Goal: Information Seeking & Learning: Learn about a topic

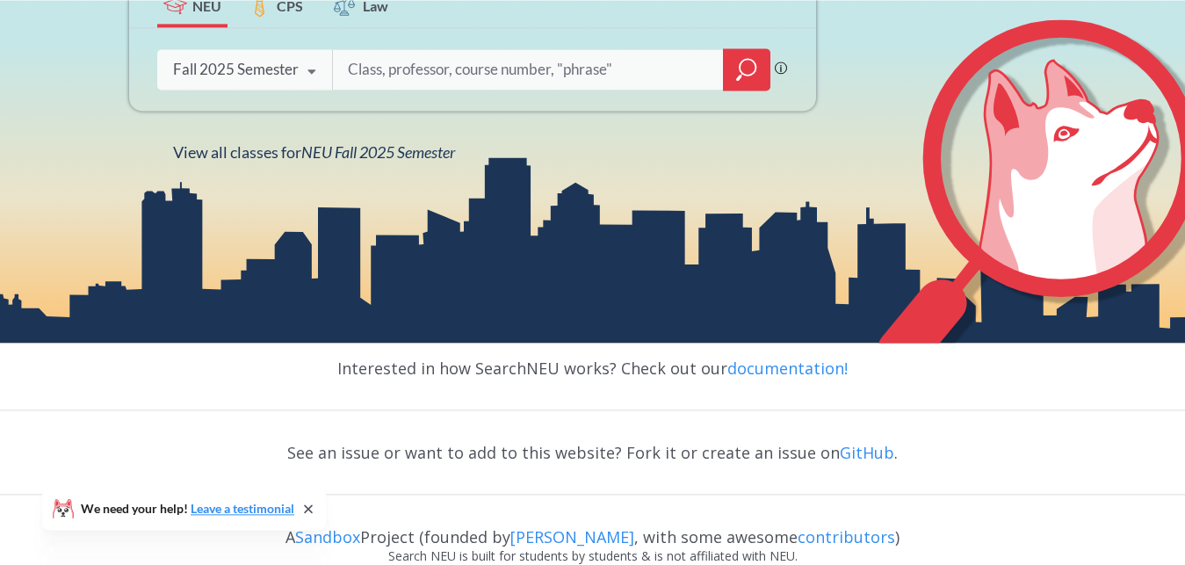
scroll to position [419, 0]
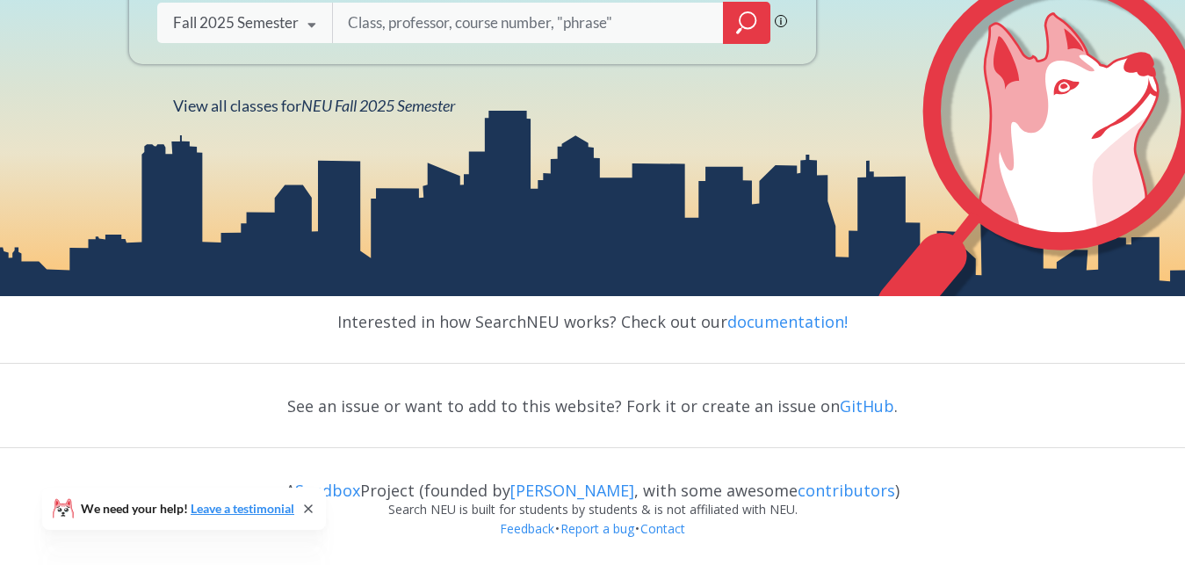
click at [373, 25] on input "search" at bounding box center [529, 22] width 366 height 37
type input "algorithms"
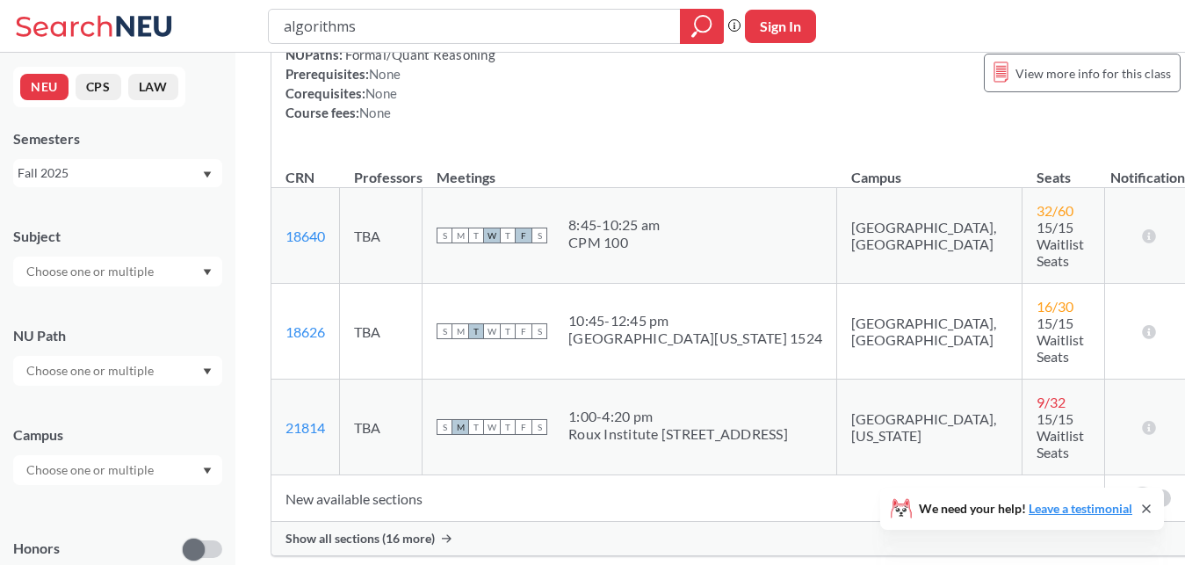
scroll to position [224, 0]
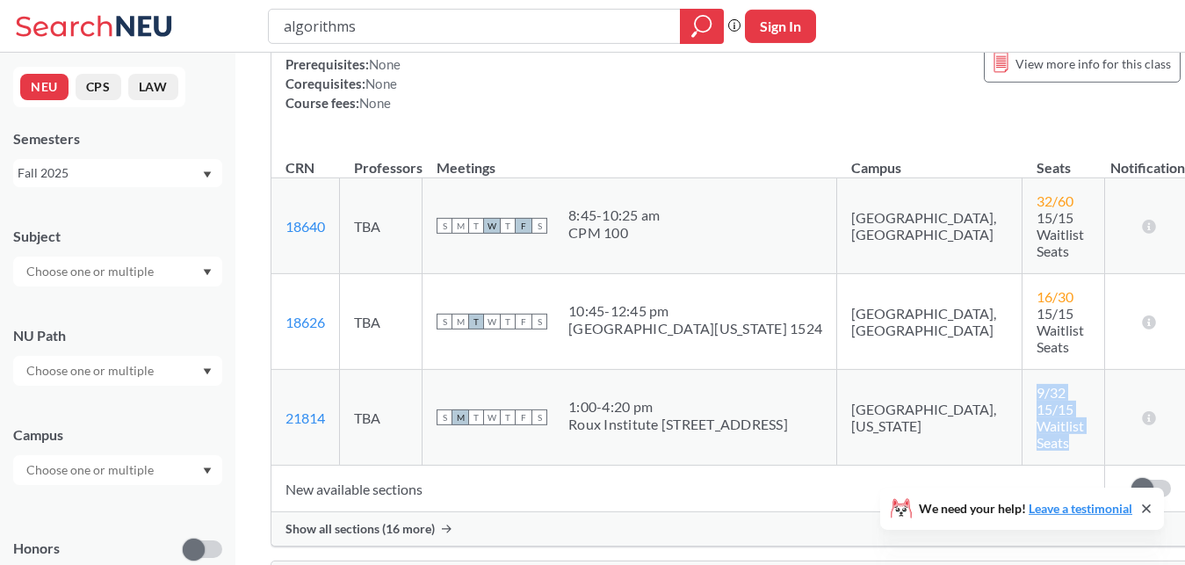
drag, startPoint x: 973, startPoint y: 395, endPoint x: 931, endPoint y: 351, distance: 60.9
click at [1023, 370] on td "9 / 32 15/15 Waitlist Seats" at bounding box center [1064, 418] width 83 height 96
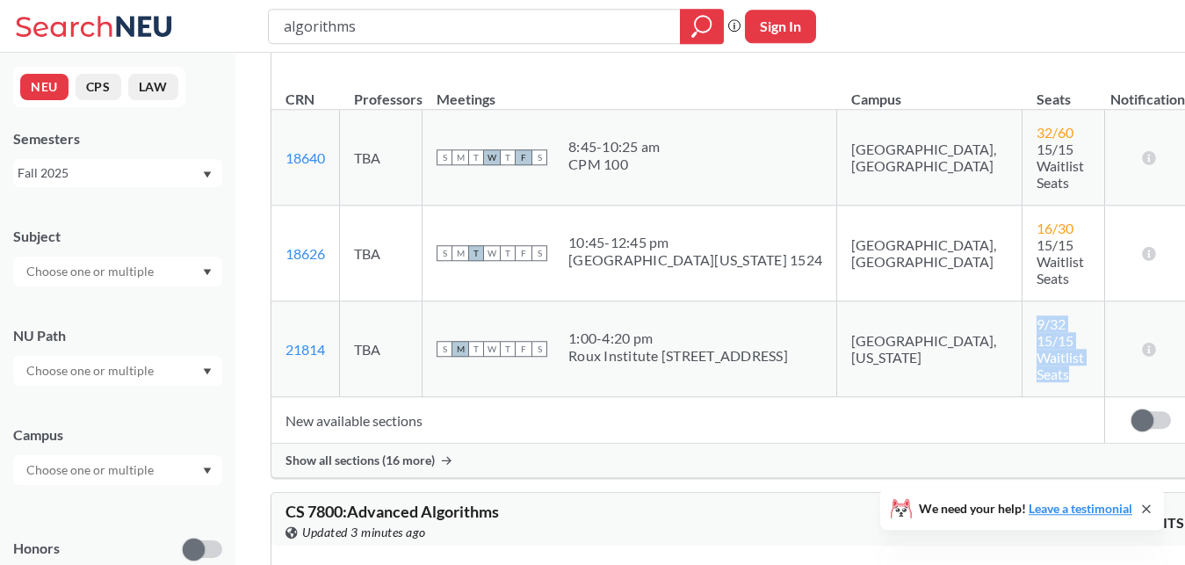
scroll to position [419, 0]
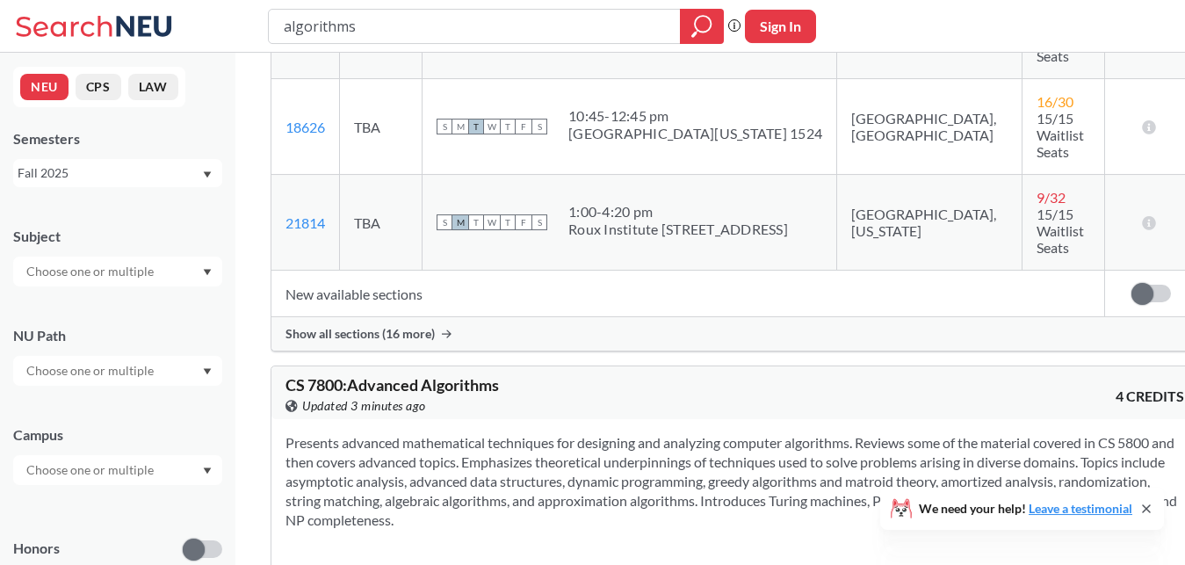
click at [354, 326] on span "Show all sections (16 more)" at bounding box center [360, 334] width 149 height 16
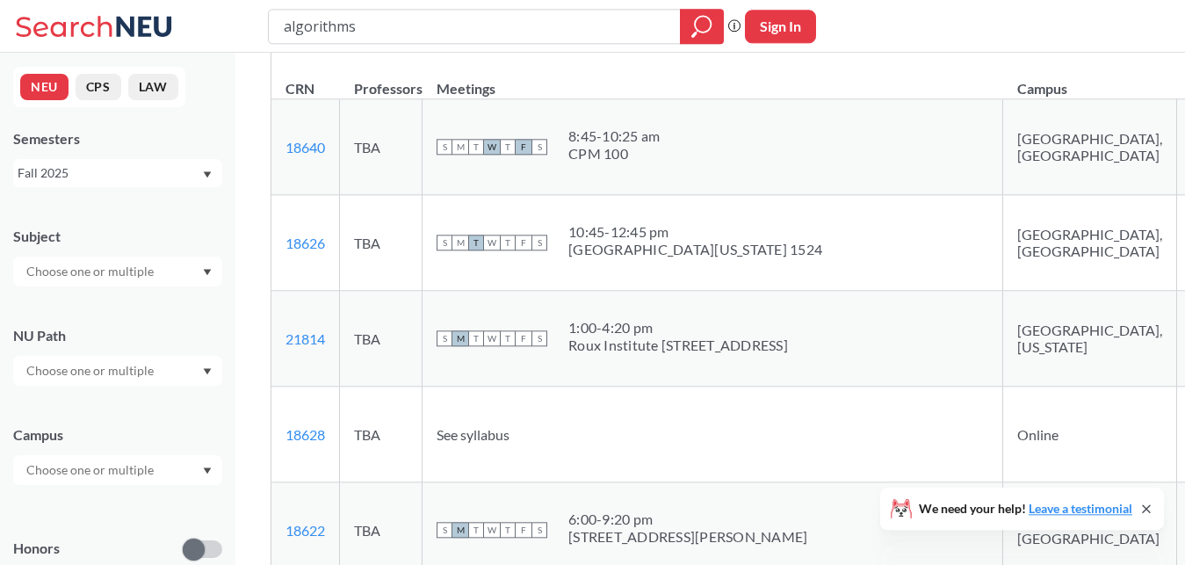
scroll to position [272, 0]
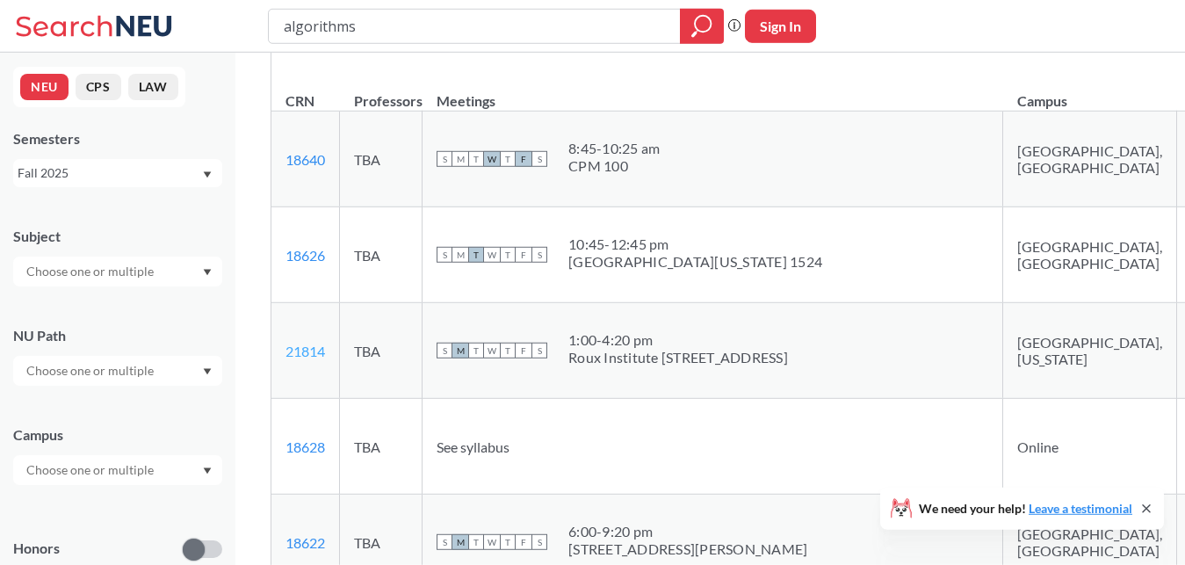
click at [308, 343] on link "21814" at bounding box center [306, 351] width 40 height 17
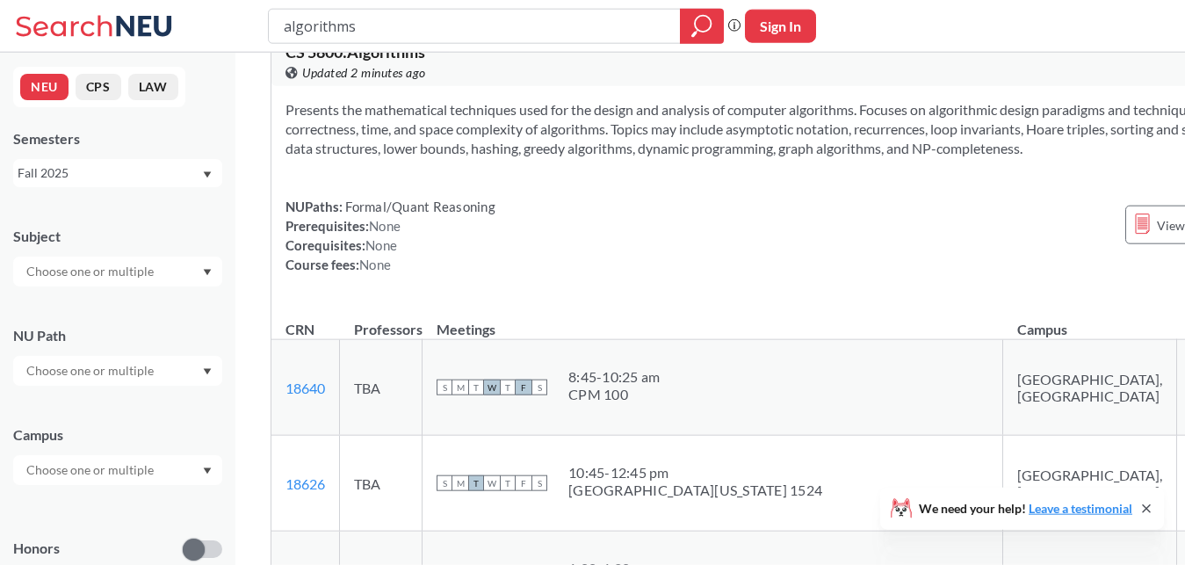
scroll to position [0, 0]
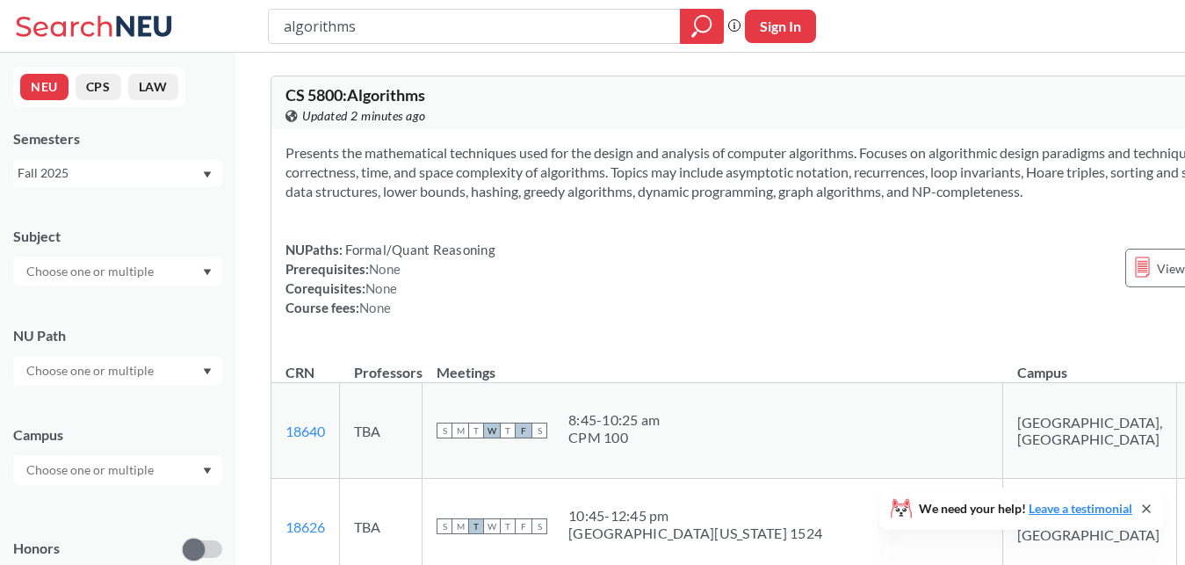
click at [1146, 508] on icon at bounding box center [1146, 508] width 7 height 7
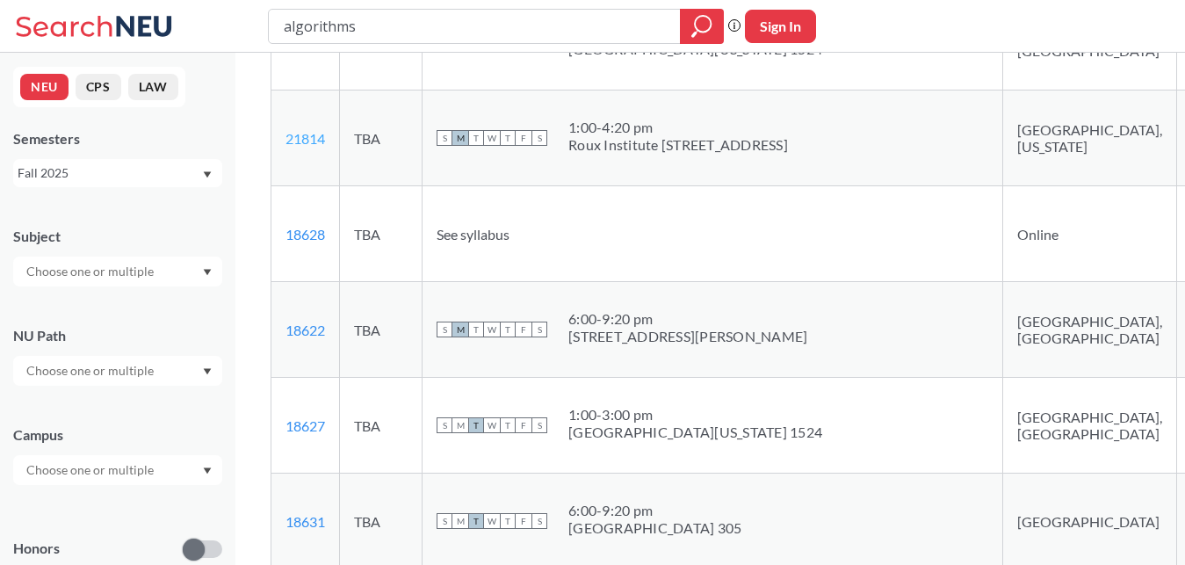
click at [304, 130] on link "21814" at bounding box center [306, 138] width 40 height 17
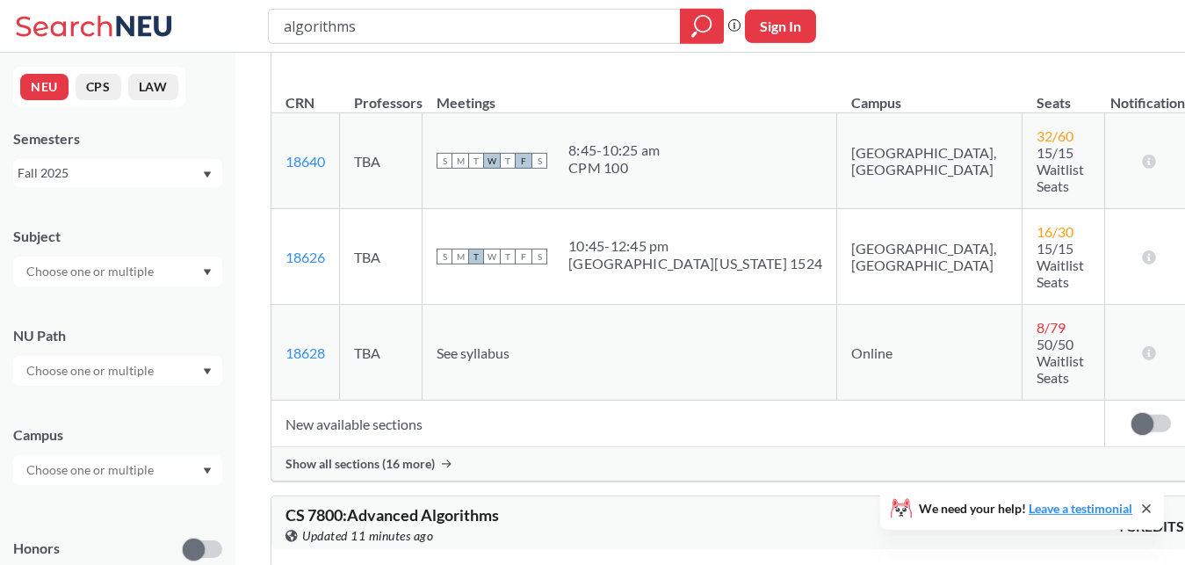
scroll to position [295, 0]
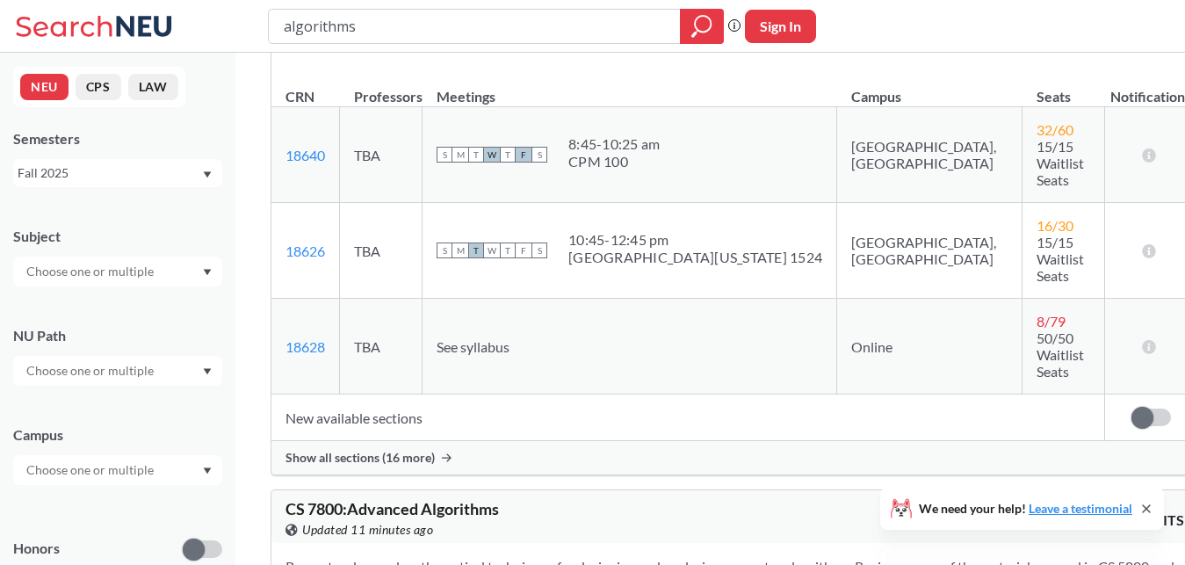
click at [375, 450] on span "Show all sections (16 more)" at bounding box center [360, 458] width 149 height 16
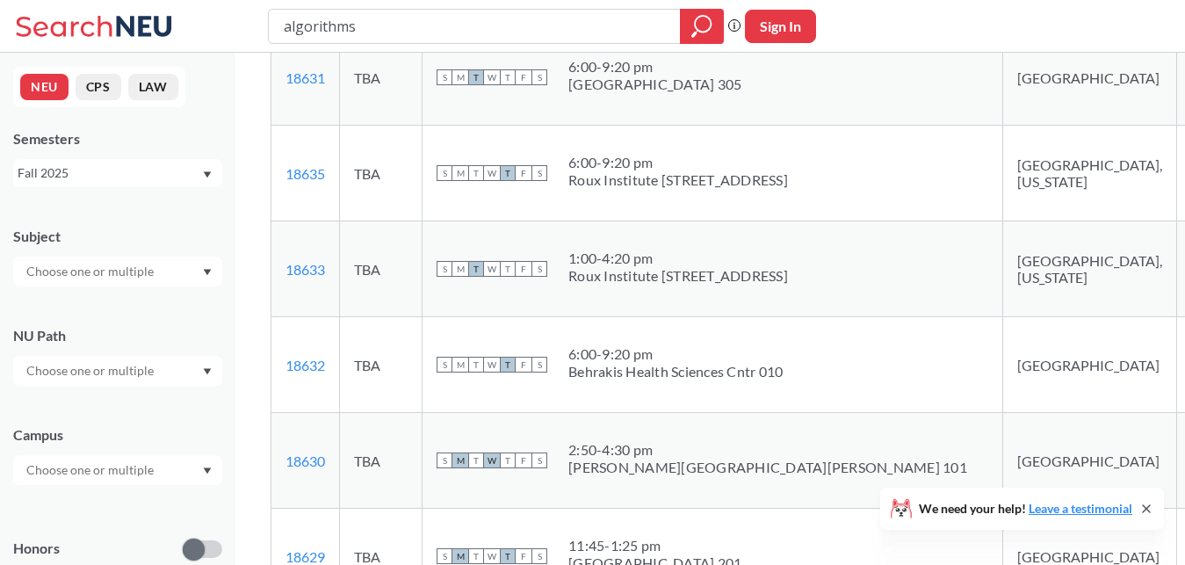
scroll to position [970, 0]
